Goal: Task Accomplishment & Management: Use online tool/utility

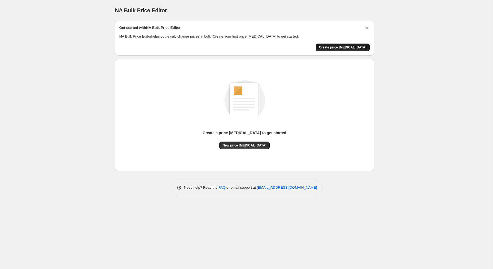
click at [344, 48] on span "Create price [MEDICAL_DATA]" at bounding box center [342, 47] width 47 height 4
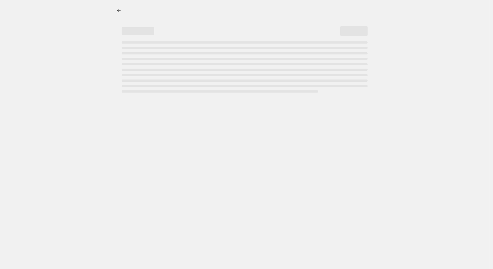
select select "percentage"
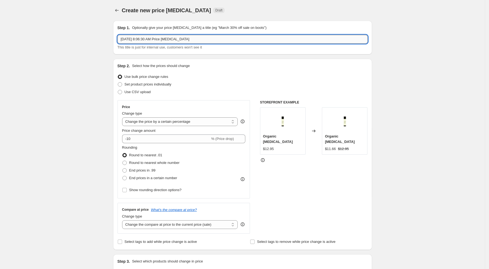
click at [170, 40] on input "Sep 30, 2025, 8:06:30 AM Price change job" at bounding box center [243, 39] width 250 height 9
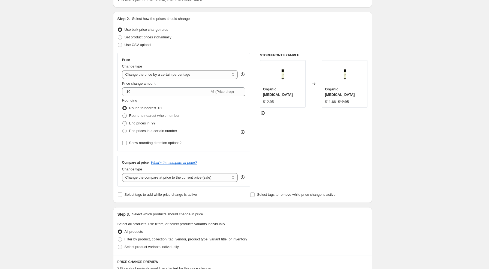
scroll to position [36, 0]
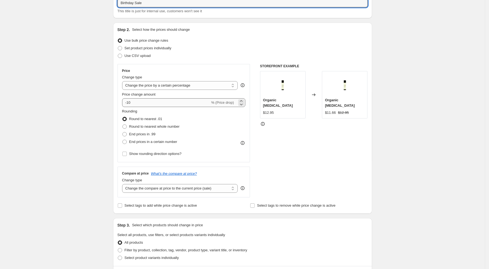
type input "Birthday Sale"
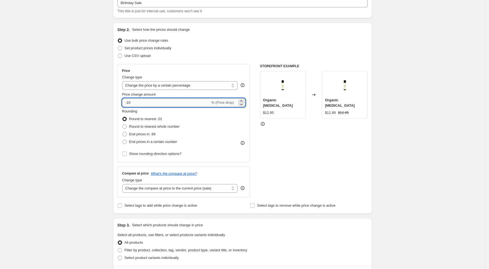
drag, startPoint x: 131, startPoint y: 102, endPoint x: 139, endPoint y: 103, distance: 7.1
click at [139, 103] on input "-10" at bounding box center [166, 102] width 88 height 9
type input "-18"
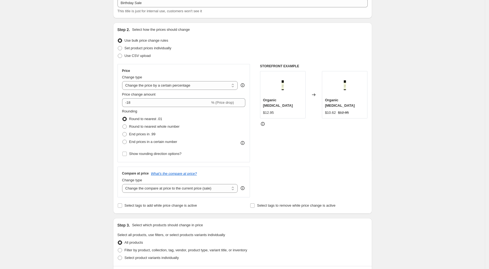
click at [73, 96] on div "Create new price change job. This page is ready Create new price change job Dra…" at bounding box center [242, 237] width 485 height 547
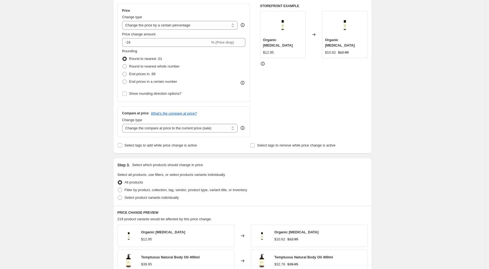
scroll to position [109, 0]
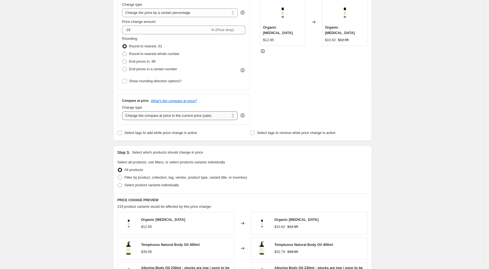
click at [161, 116] on select "Change the compare at price to the current price (sale) Change the compare at p…" at bounding box center [180, 116] width 116 height 9
click at [81, 110] on div "Create new price change job. This page is ready Create new price change job Dra…" at bounding box center [242, 164] width 485 height 547
click at [245, 114] on icon at bounding box center [243, 116] width 4 height 4
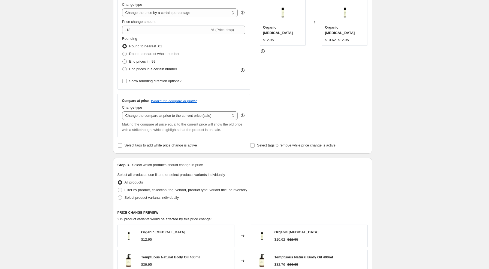
click at [82, 102] on div "Create new price change job. This page is ready Create new price change job Dra…" at bounding box center [242, 171] width 485 height 560
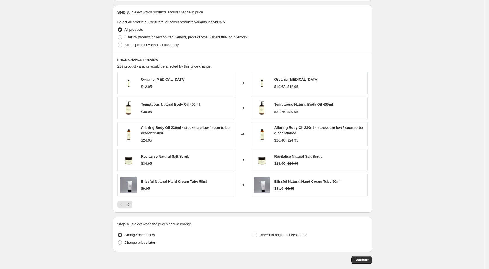
scroll to position [254, 0]
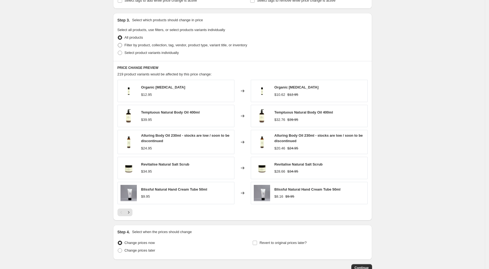
click at [137, 45] on span "Filter by product, collection, tag, vendor, product type, variant title, or inv…" at bounding box center [186, 45] width 123 height 4
click at [118, 43] on input "Filter by product, collection, tag, vendor, product type, variant title, or inv…" at bounding box center [118, 43] width 0 height 0
radio input "true"
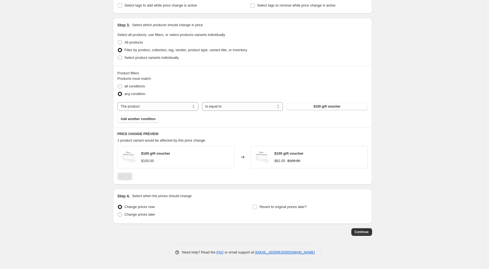
scroll to position [250, 0]
click at [254, 106] on select "Is equal to Is not equal to" at bounding box center [242, 106] width 81 height 9
click at [145, 88] on span "all conditions" at bounding box center [135, 86] width 20 height 4
click at [118, 85] on input "all conditions" at bounding box center [118, 84] width 0 height 0
radio input "true"
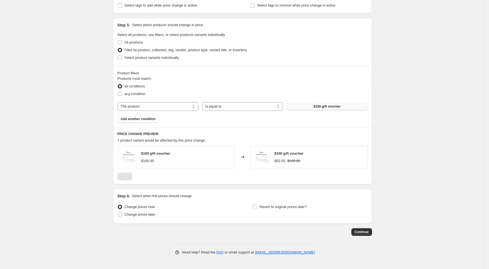
click at [314, 107] on button "$100 gift voucher" at bounding box center [327, 107] width 81 height 8
click at [188, 106] on select "The product The product's collection The product's tag The product's vendor The…" at bounding box center [158, 106] width 81 height 9
select select "title"
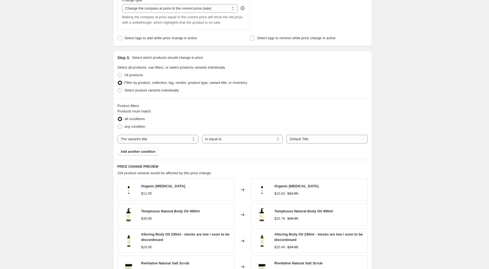
scroll to position [279, 0]
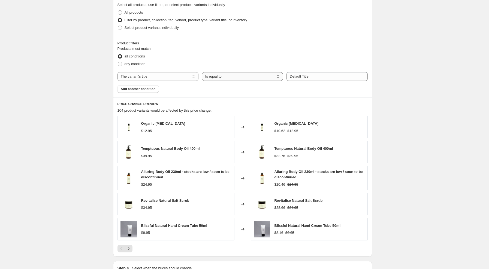
click at [233, 78] on select "Is equal to Is not equal to Contains" at bounding box center [242, 76] width 81 height 9
select select "contains"
click at [327, 78] on input "Default Title" at bounding box center [327, 76] width 81 height 9
click at [160, 77] on select "The product The product's collection The product's tag The product's vendor The…" at bounding box center [158, 76] width 81 height 9
select select "collection"
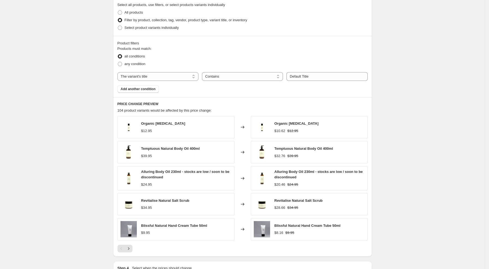
select select "equal"
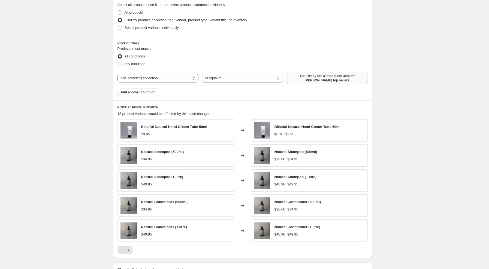
click at [313, 82] on span "'Get Ready for Winter' Sale: 30% off denu's top sellers" at bounding box center [327, 78] width 74 height 9
click at [142, 14] on span "All products" at bounding box center [134, 12] width 19 height 4
click at [118, 11] on input "All products" at bounding box center [118, 10] width 0 height 0
radio input "true"
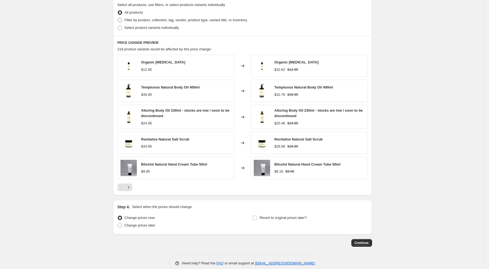
click at [143, 22] on span "Filter by product, collection, tag, vendor, product type, variant title, or inv…" at bounding box center [186, 20] width 123 height 4
click at [118, 18] on input "Filter by product, collection, tag, vendor, product type, variant title, or inv…" at bounding box center [118, 18] width 0 height 0
radio input "true"
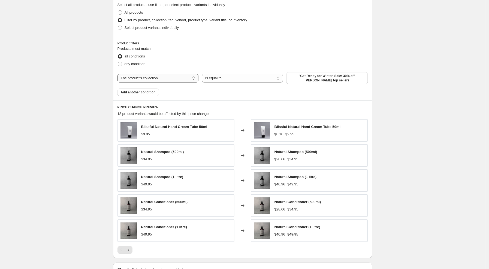
click at [169, 78] on select "The product The product's collection The product's tag The product's vendor The…" at bounding box center [158, 78] width 81 height 9
select select "product"
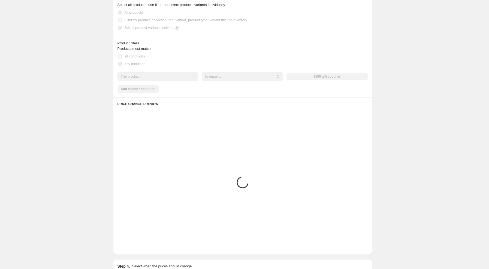
scroll to position [250, 0]
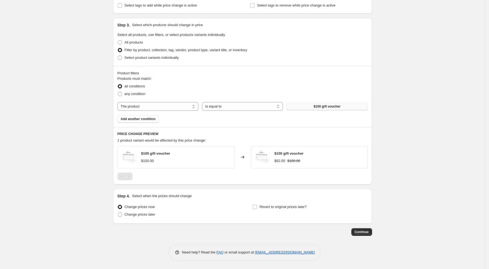
click at [309, 106] on button "$100 gift voucher" at bounding box center [327, 107] width 81 height 8
click at [274, 105] on select "Is equal to Is not equal to" at bounding box center [242, 106] width 81 height 9
click at [314, 103] on button "$100 gift voucher" at bounding box center [327, 107] width 81 height 8
click at [256, 105] on select "Is equal to Is not equal to" at bounding box center [242, 106] width 81 height 9
select select "not_equal"
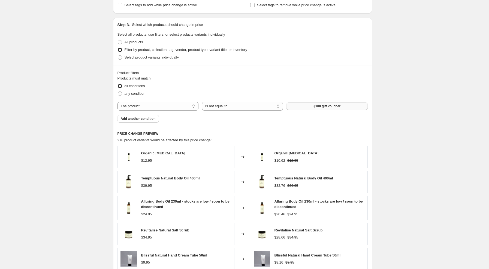
click at [316, 106] on button "$100 gift voucher" at bounding box center [327, 107] width 81 height 8
click at [143, 120] on span "Add another condition" at bounding box center [138, 119] width 35 height 4
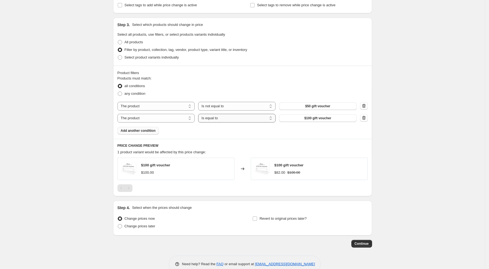
click at [232, 118] on select "Is equal to Is not equal to" at bounding box center [236, 118] width 77 height 9
select select "not_equal"
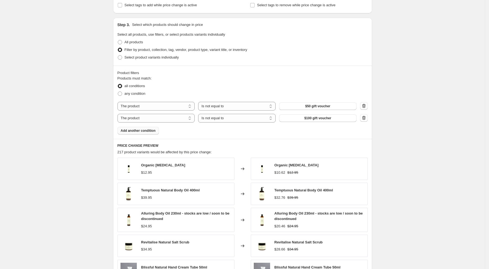
click at [149, 131] on span "Add another condition" at bounding box center [138, 131] width 35 height 4
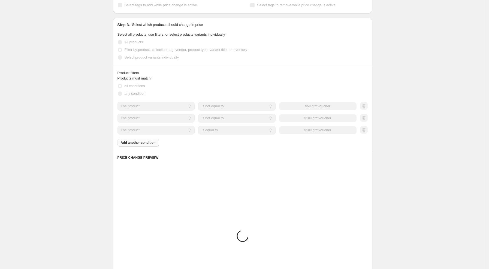
scroll to position [236, 0]
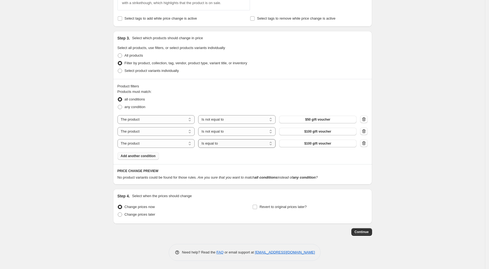
click at [230, 142] on select "Is equal to Is not equal to" at bounding box center [236, 143] width 77 height 9
select select "not_equal"
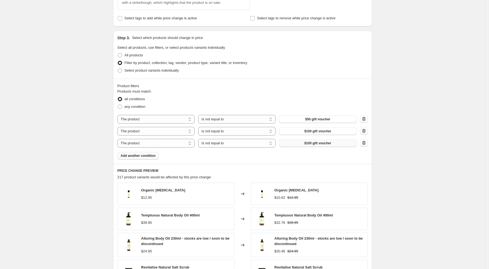
click at [308, 145] on span "$100 gift voucher" at bounding box center [317, 143] width 27 height 4
click at [133, 156] on span "Add another condition" at bounding box center [138, 156] width 35 height 4
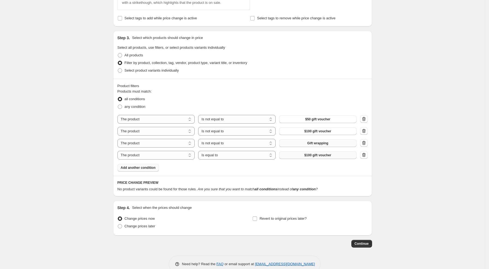
click at [322, 157] on span "$100 gift voucher" at bounding box center [317, 155] width 27 height 4
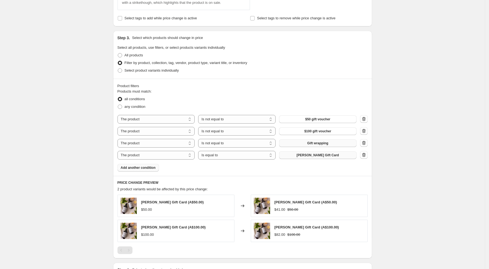
click at [142, 169] on span "Add another condition" at bounding box center [138, 168] width 35 height 4
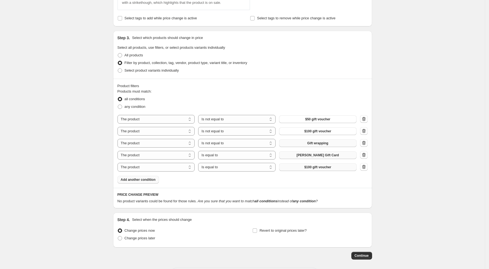
click at [307, 169] on span "$100 gift voucher" at bounding box center [317, 167] width 27 height 4
click at [224, 156] on select "Is equal to Is not equal to" at bounding box center [236, 155] width 77 height 9
select select "not_equal"
click at [222, 169] on select "Is equal to Is not equal to" at bounding box center [236, 167] width 77 height 9
select select "not_equal"
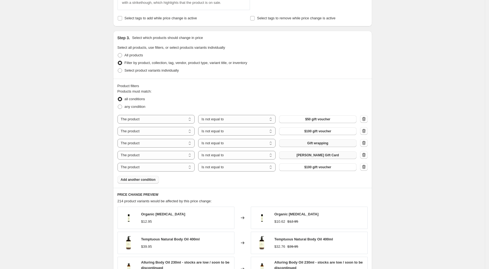
click at [308, 168] on span "$100 gift voucher" at bounding box center [317, 167] width 27 height 4
click at [437, 182] on div "Create new price change job. This page is ready Create new price change job Dra…" at bounding box center [242, 98] width 485 height 669
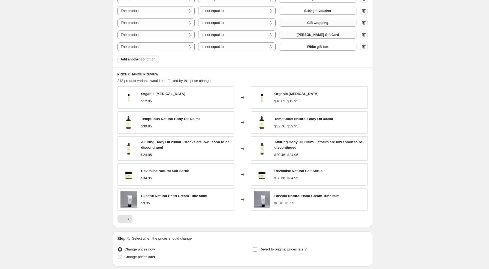
scroll to position [382, 0]
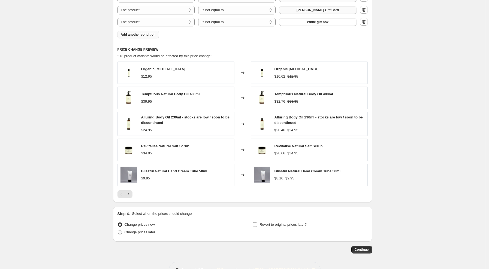
click at [125, 233] on label "Change prices later" at bounding box center [137, 233] width 38 height 8
click at [118, 231] on input "Change prices later" at bounding box center [118, 230] width 0 height 0
radio input "true"
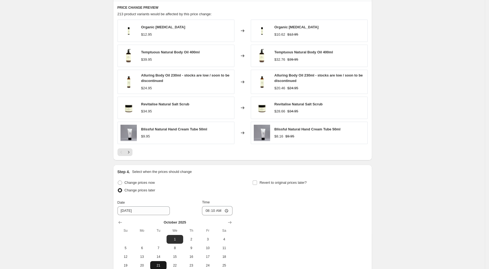
scroll to position [455, 0]
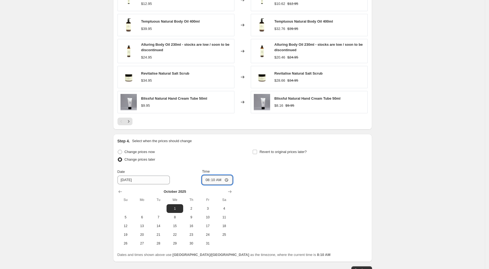
click at [210, 180] on input "08:10" at bounding box center [217, 180] width 31 height 9
type input "05:00"
click at [282, 178] on div "Change prices now Change prices later Date 10/1/2025 Time 05:00 October 2025 Su…" at bounding box center [243, 198] width 250 height 100
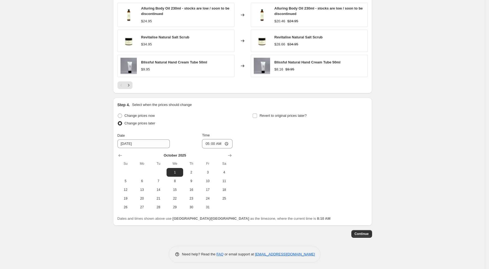
scroll to position [493, 0]
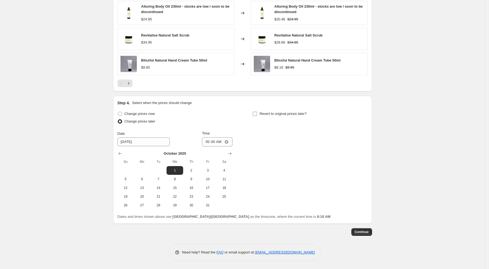
click at [257, 114] on input "Revert to original prices later?" at bounding box center [255, 114] width 4 height 4
checkbox input "true"
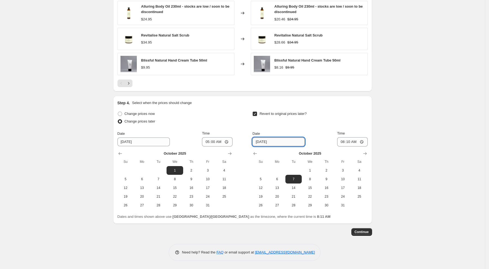
click at [269, 141] on input "10/7/2025" at bounding box center [279, 142] width 52 height 9
click at [326, 167] on button "2" at bounding box center [326, 170] width 16 height 9
type input "10/2/2025"
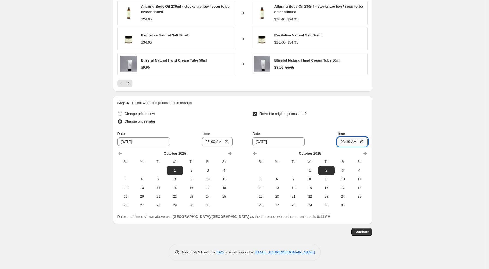
click at [344, 142] on input "08:10" at bounding box center [352, 141] width 31 height 9
click at [349, 141] on input "23:10" at bounding box center [352, 141] width 31 height 9
type input "23:59"
click at [348, 110] on div "Step 4. Select when the prices should change Change prices now Change prices la…" at bounding box center [243, 159] width 250 height 119
click at [275, 142] on input "10/2/2025" at bounding box center [279, 142] width 52 height 9
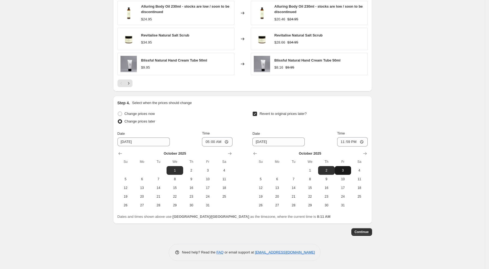
click at [345, 170] on span "3" at bounding box center [343, 171] width 12 height 4
type input "10/3/2025"
click at [345, 139] on input "23:59" at bounding box center [352, 141] width 31 height 9
type input "06:00"
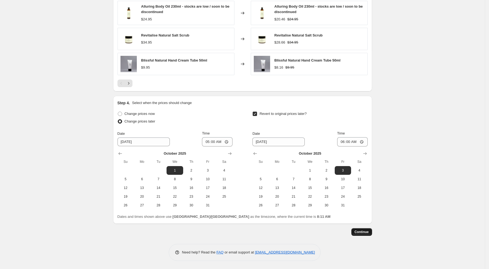
click at [365, 232] on span "Continue" at bounding box center [362, 232] width 14 height 4
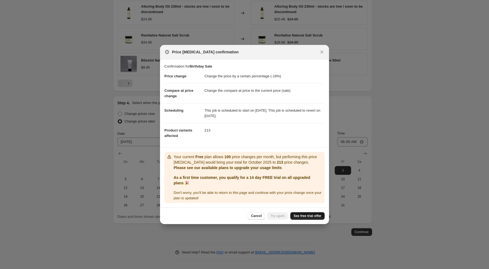
click at [303, 215] on span "See free trial offer" at bounding box center [308, 216] width 28 height 4
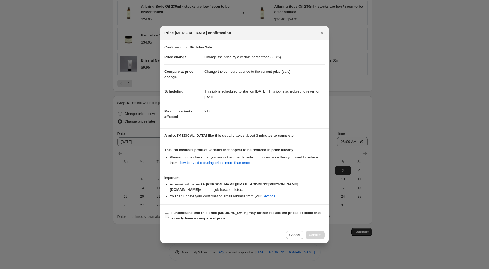
click at [166, 214] on input "I understand that this price change job may further reduce the prices of items …" at bounding box center [167, 216] width 4 height 4
checkbox input "true"
click at [319, 235] on span "Confirm" at bounding box center [315, 235] width 13 height 4
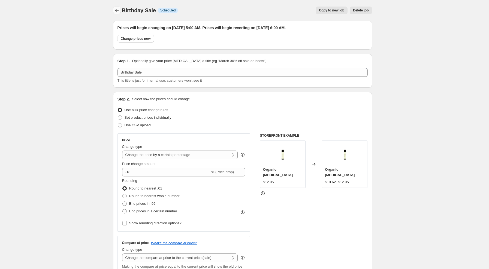
click at [119, 11] on icon "Price change jobs" at bounding box center [116, 10] width 5 height 5
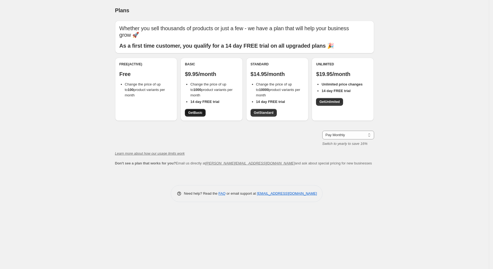
click at [190, 112] on span "Get Basic" at bounding box center [195, 113] width 14 height 4
